Goal: Task Accomplishment & Management: Complete application form

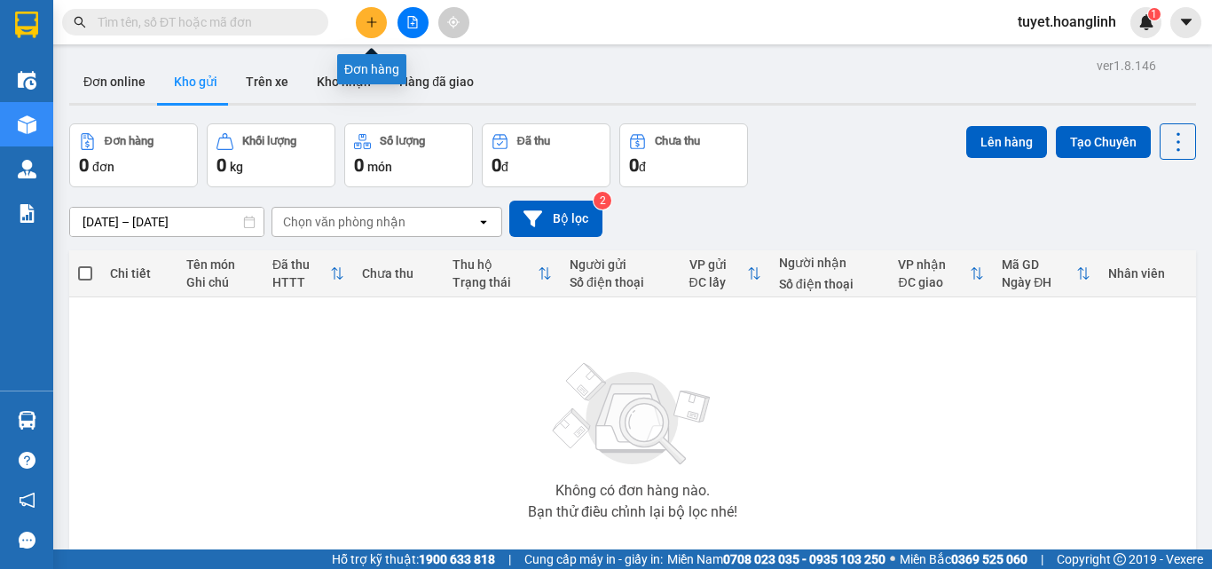
click at [368, 23] on icon "plus" at bounding box center [371, 22] width 12 height 12
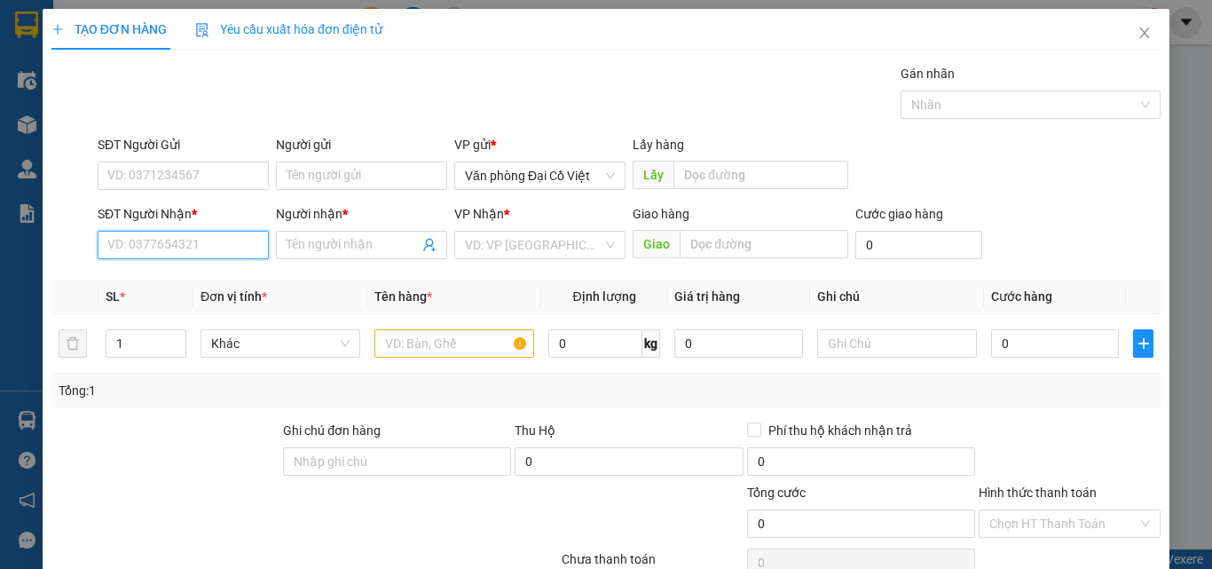
click at [207, 240] on input "SĐT Người Nhận *" at bounding box center [183, 245] width 171 height 28
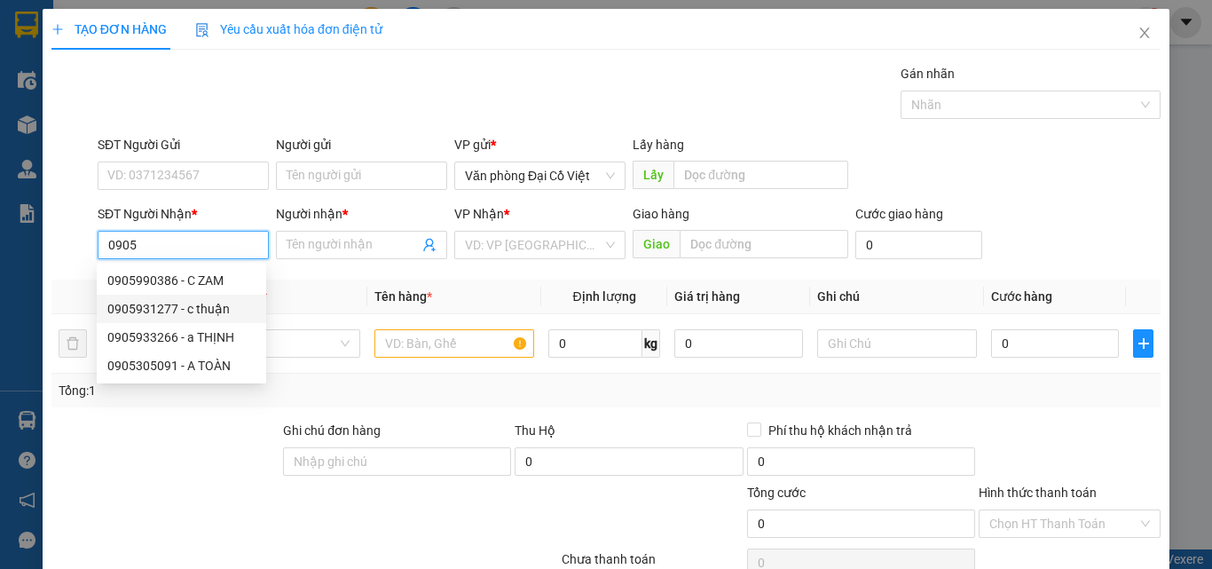
click at [159, 310] on div "0905931277 - c thuận" at bounding box center [181, 309] width 148 height 20
type input "0905931277"
type input "c thuận"
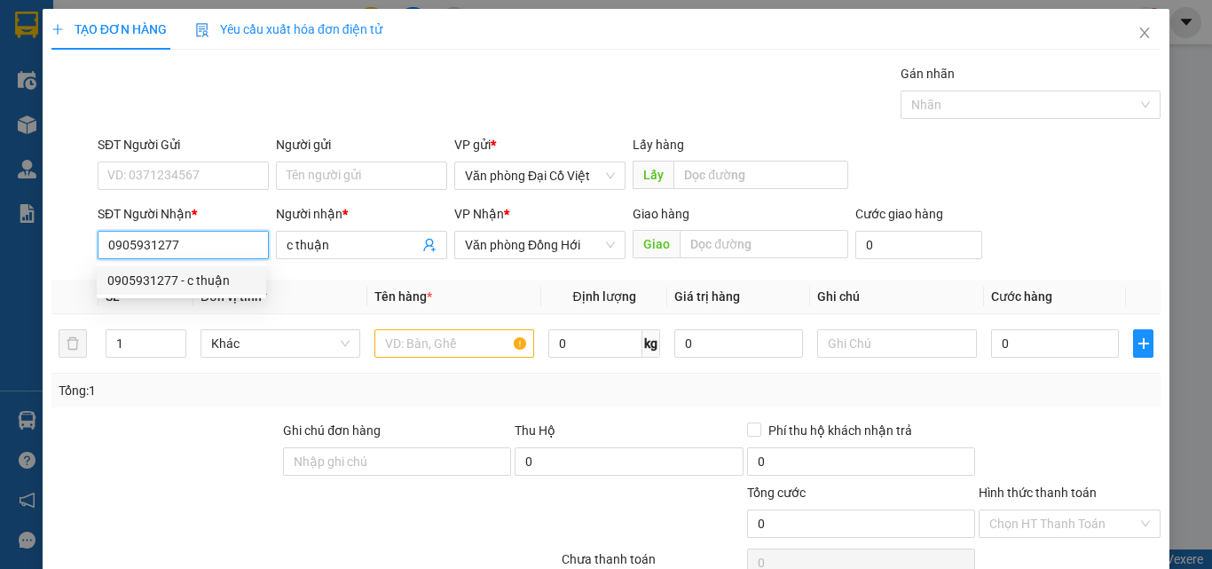
type input "50.000"
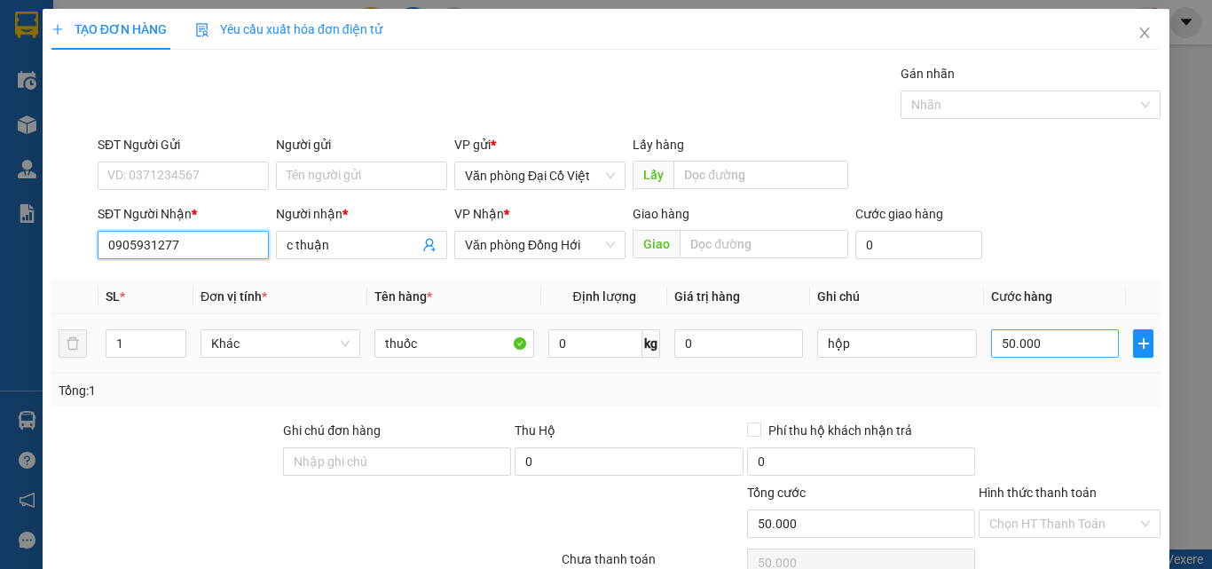
type input "0905931277"
click at [1069, 342] on input "50.000" at bounding box center [1055, 343] width 128 height 28
type input "3"
type input "30"
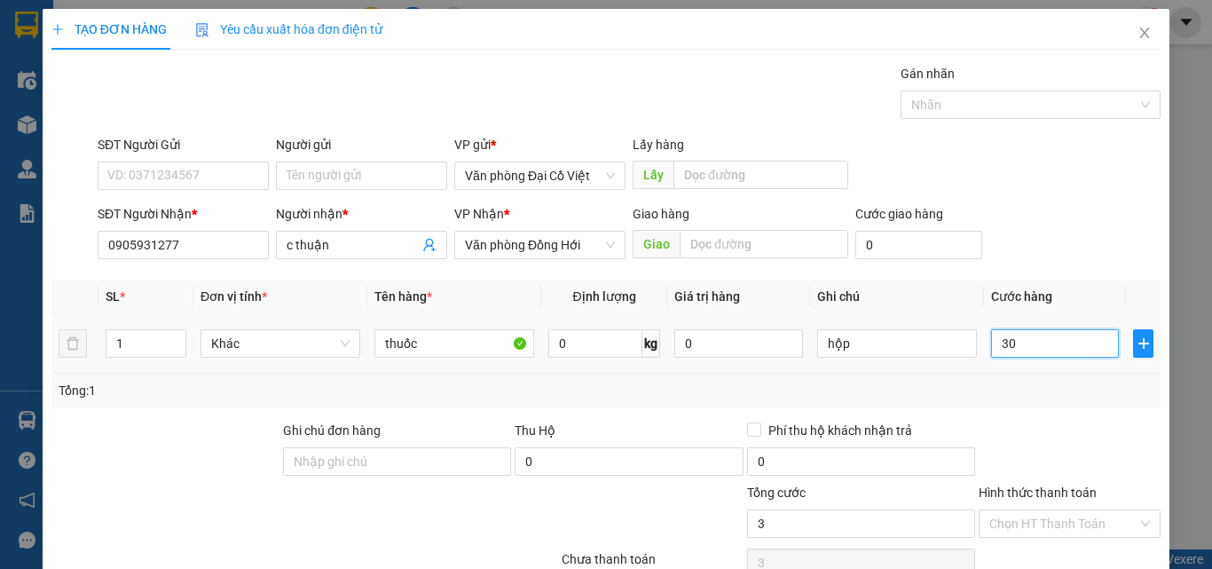
type input "30"
type input "30.000"
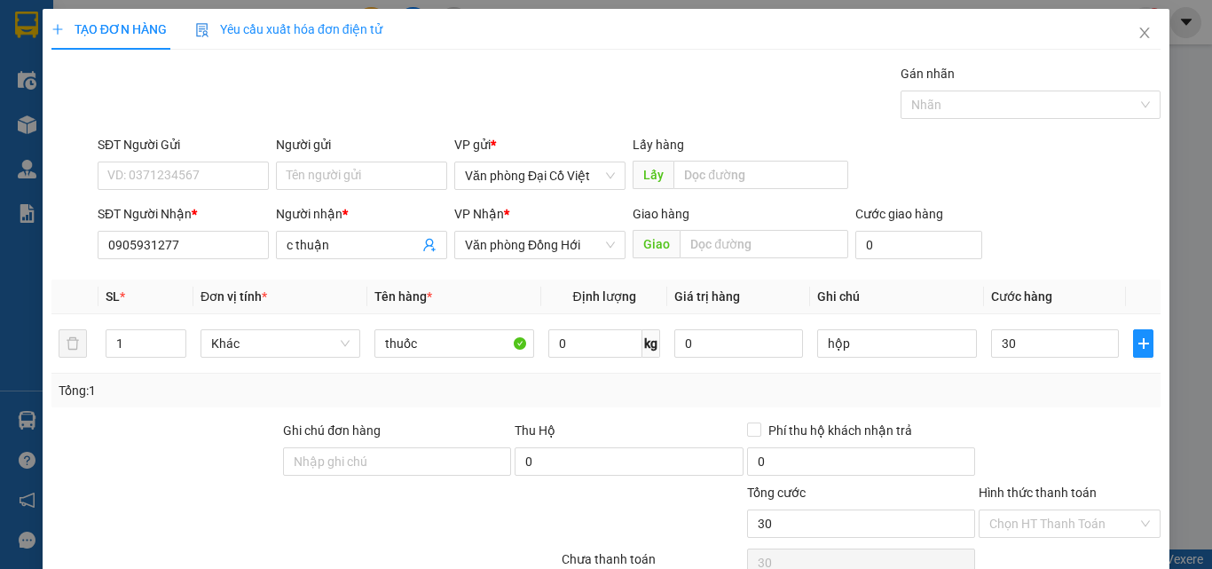
type input "30.000"
click at [1011, 405] on div "Tổng: 1" at bounding box center [605, 390] width 1109 height 34
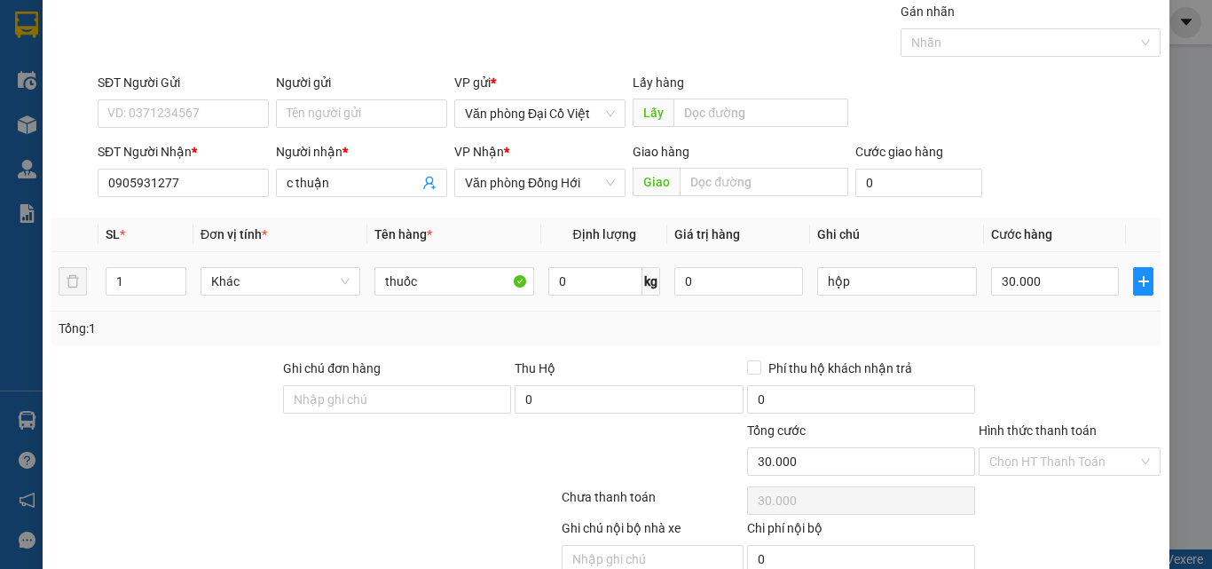
scroll to position [89, 0]
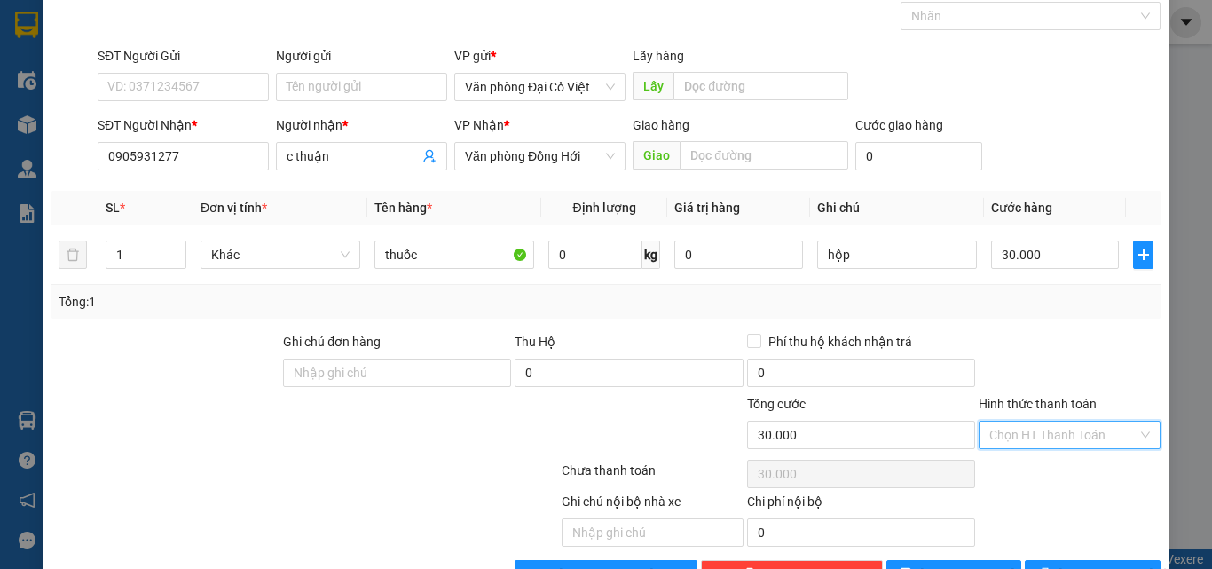
click at [1056, 437] on input "Hình thức thanh toán" at bounding box center [1063, 434] width 148 height 27
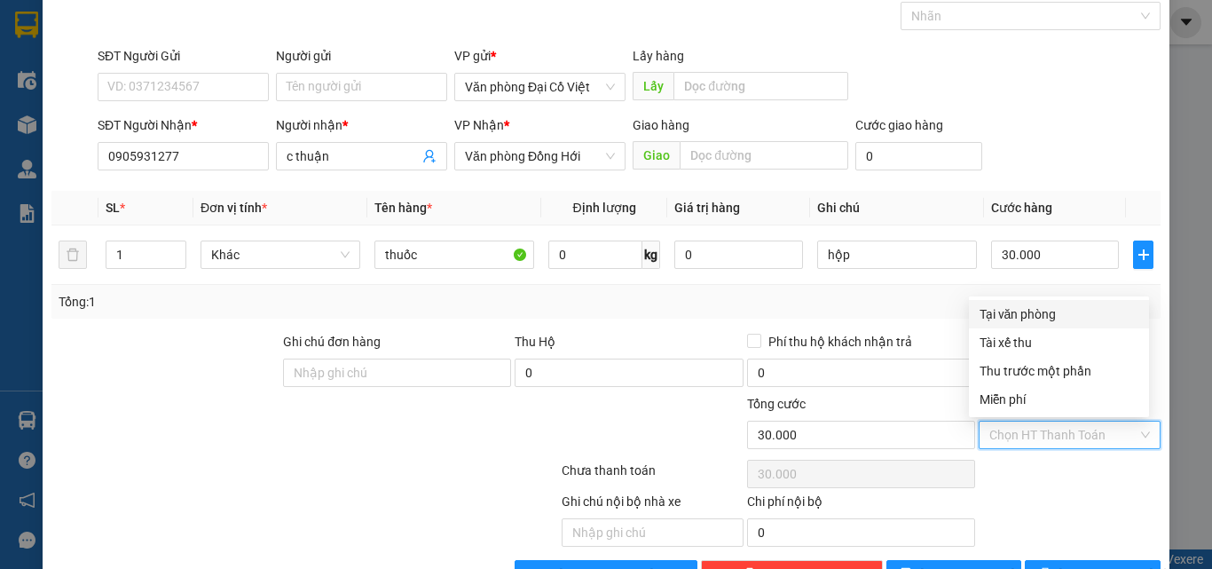
click at [1043, 314] on div "Tại văn phòng" at bounding box center [1058, 314] width 159 height 20
type input "0"
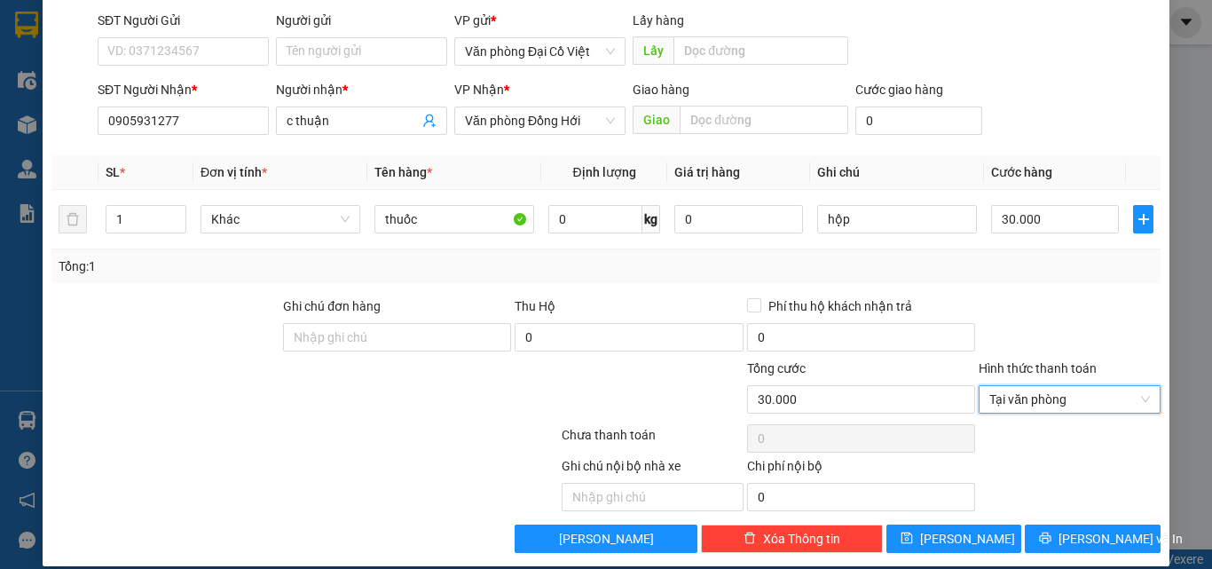
scroll to position [143, 0]
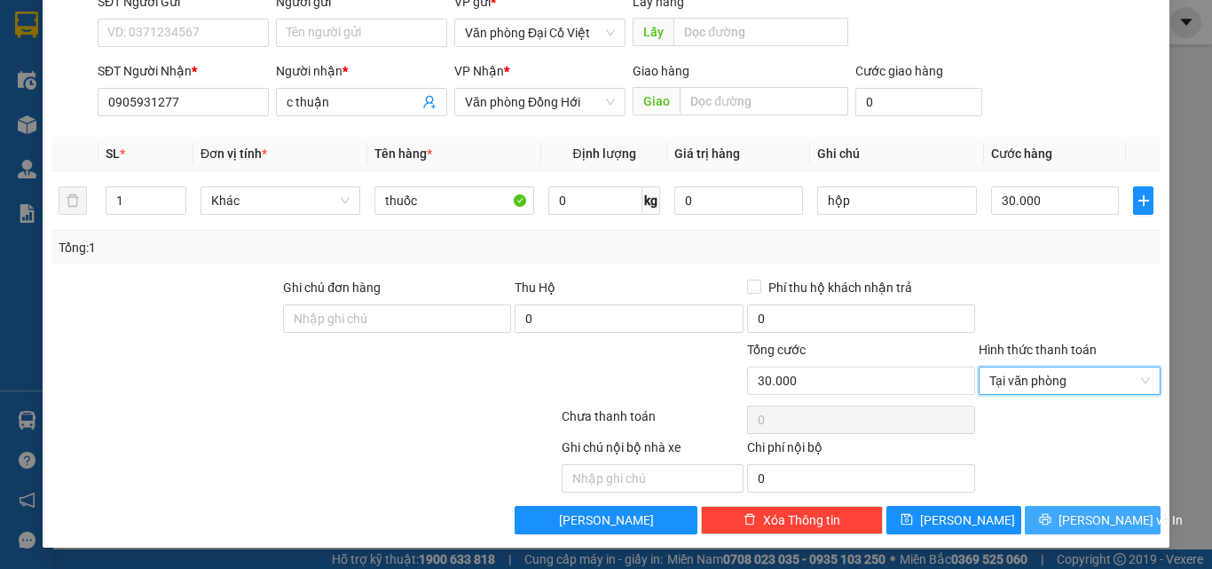
click at [1072, 512] on span "Lưu và In" at bounding box center [1120, 520] width 124 height 20
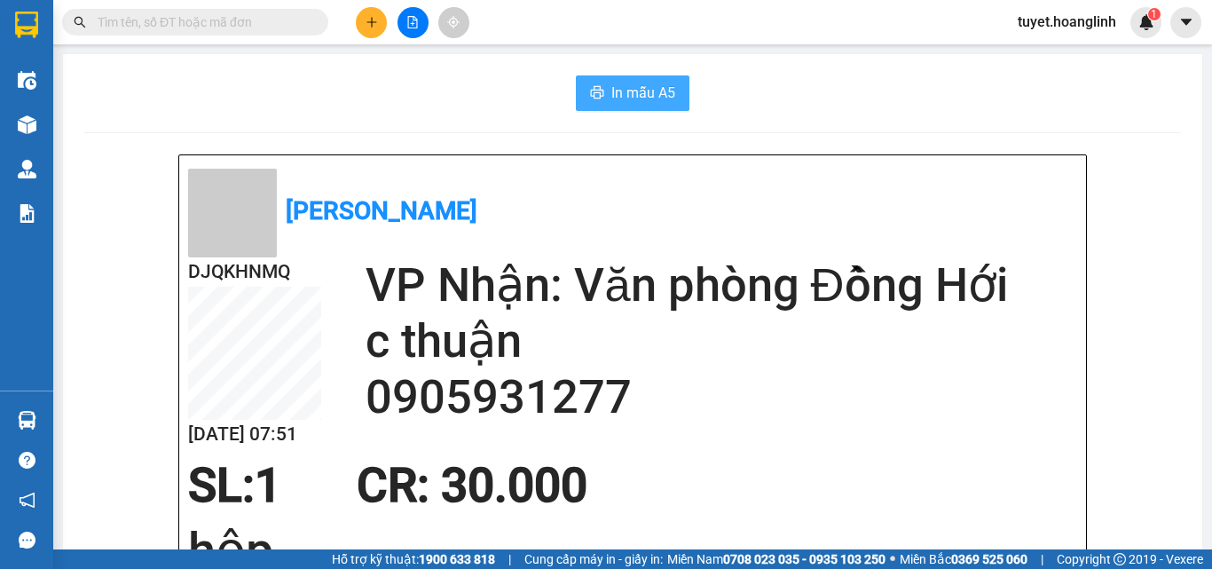
click at [632, 90] on span "In mẫu A5" at bounding box center [643, 93] width 64 height 22
click at [616, 90] on span "In mẫu A5" at bounding box center [643, 93] width 64 height 22
